Goal: Task Accomplishment & Management: Complete application form

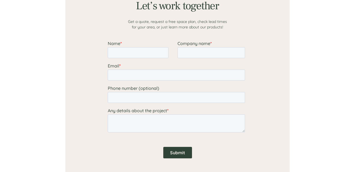
scroll to position [459, 0]
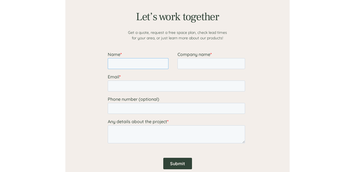
click at [128, 61] on input "Name *" at bounding box center [138, 63] width 61 height 11
type input "Bud"
click at [191, 61] on input "Company name *" at bounding box center [211, 63] width 68 height 11
type input "[PERSON_NAME] & Company"
click at [141, 86] on input "Email *" at bounding box center [176, 86] width 137 height 11
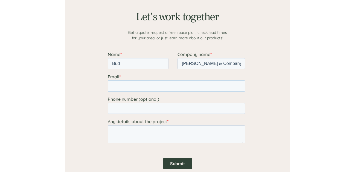
type input "[EMAIL_ADDRESS][DOMAIN_NAME]"
click at [141, 109] on input "Phone number (optional)" at bounding box center [176, 108] width 137 height 11
type input "17162271121"
paste textarea "Dear sales, “Treat with priority” We kindly request you to submit a FOB quotati…"
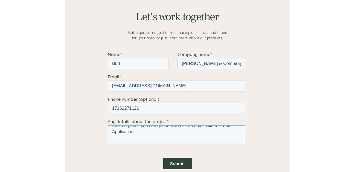
scroll to position [106, 0]
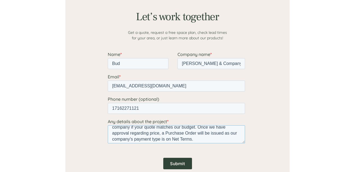
type textarea "Dear sales, “Treat with priority” We kindly request you to submit a FOB quotati…"
click at [183, 163] on input "Submit" at bounding box center [177, 163] width 29 height 11
